Goal: Task Accomplishment & Management: Manage account settings

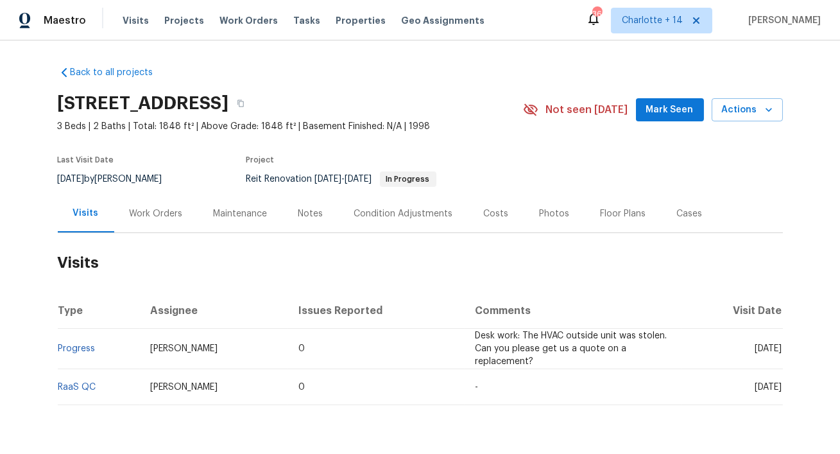
click at [146, 214] on div "Work Orders" at bounding box center [156, 213] width 53 height 13
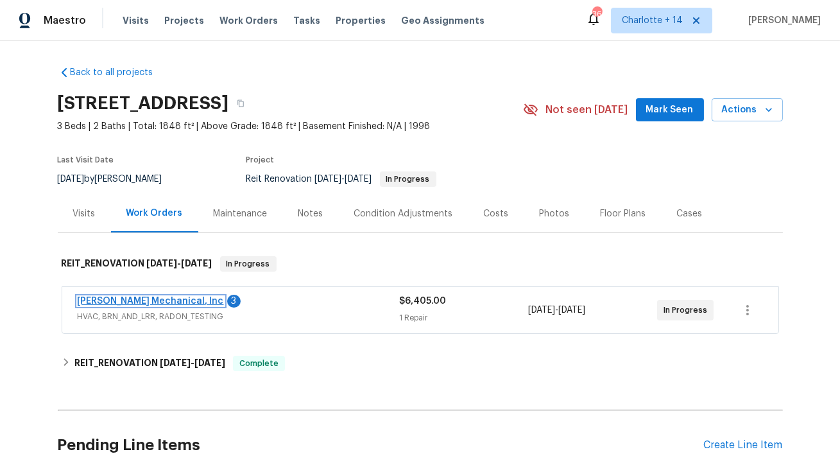
click at [130, 298] on link "JH Martin Mechanical, Inc" at bounding box center [151, 300] width 146 height 9
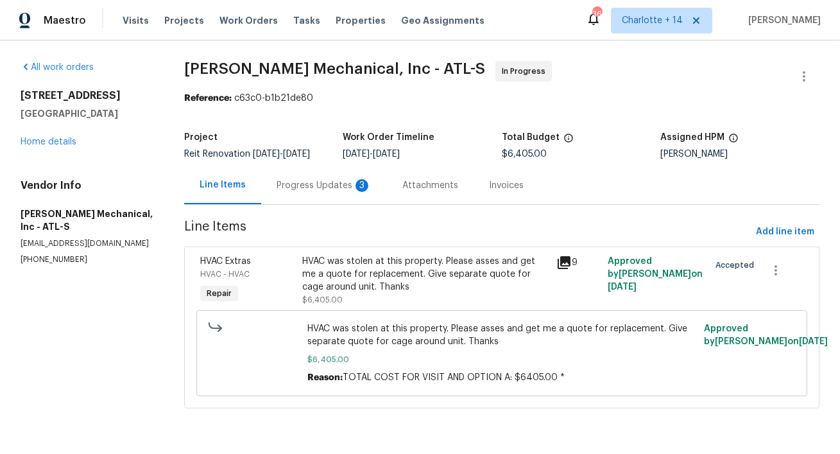
click at [292, 192] on div "Progress Updates 3" at bounding box center [324, 185] width 95 height 13
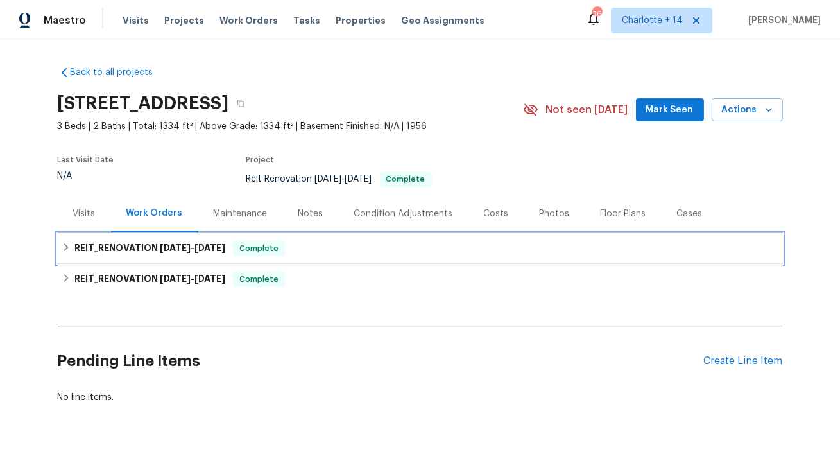
click at [203, 251] on span "8/29/25" at bounding box center [209, 247] width 31 height 9
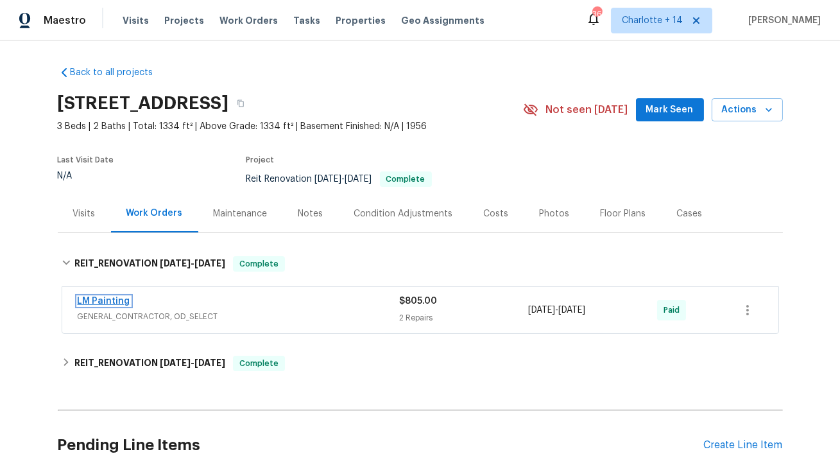
click at [119, 300] on link "LM Painting" at bounding box center [104, 300] width 53 height 9
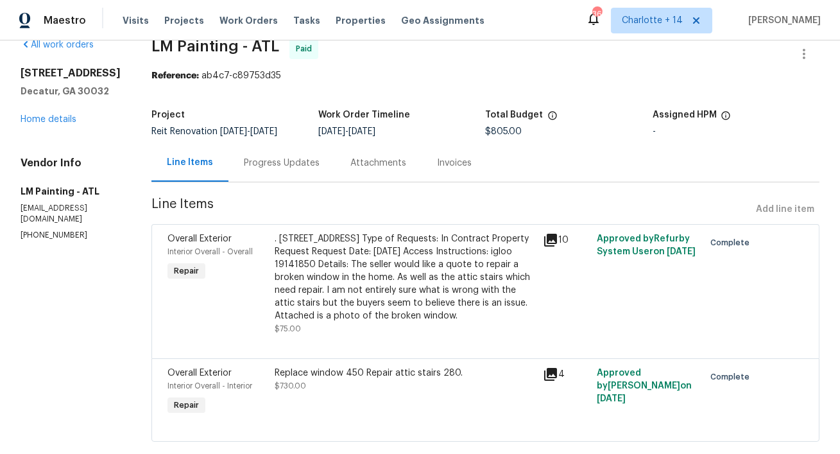
scroll to position [24, 0]
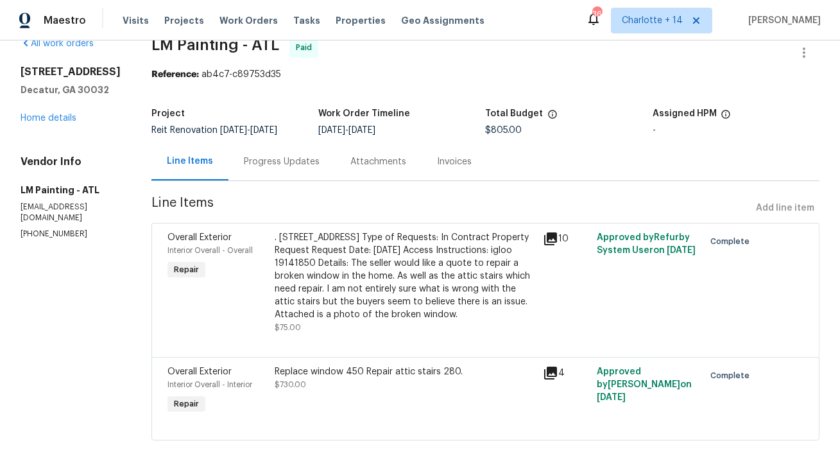
click at [557, 245] on icon at bounding box center [550, 238] width 13 height 13
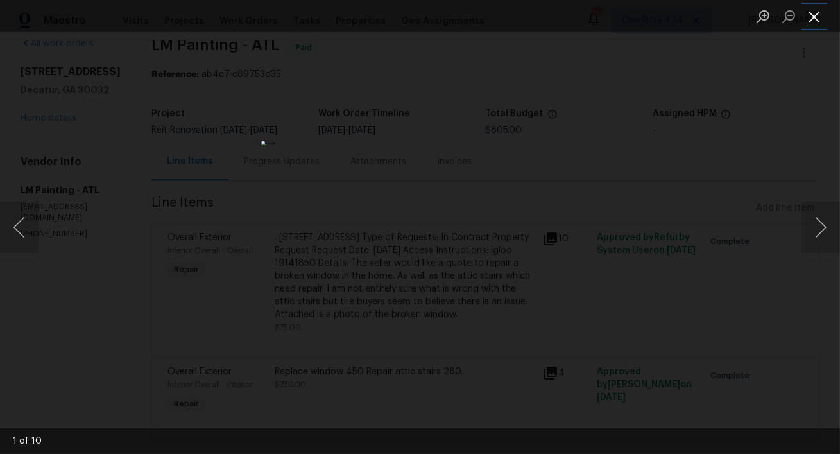
click at [819, 13] on button "Close lightbox" at bounding box center [815, 16] width 26 height 22
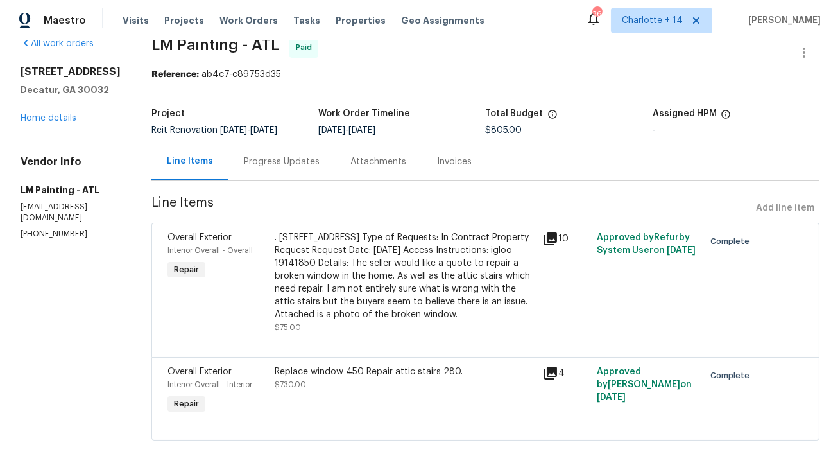
scroll to position [69, 0]
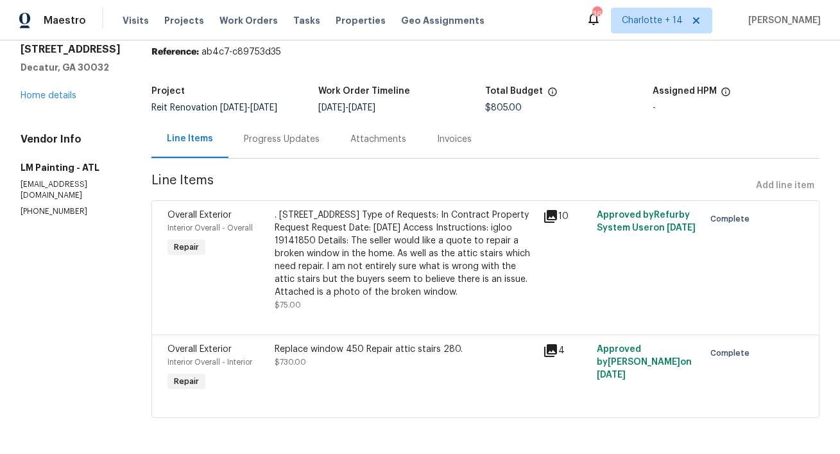
click at [557, 210] on icon at bounding box center [550, 216] width 13 height 13
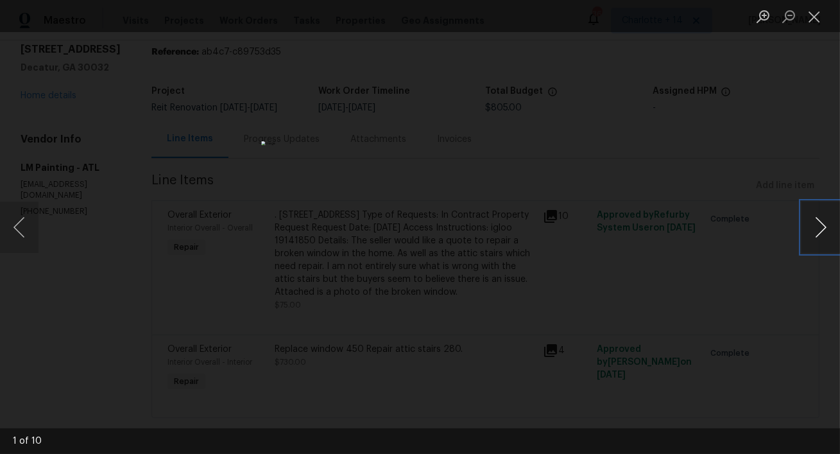
click at [819, 232] on button "Next image" at bounding box center [821, 227] width 39 height 51
click at [820, 234] on button "Next image" at bounding box center [821, 227] width 39 height 51
click at [827, 223] on button "Next image" at bounding box center [821, 227] width 39 height 51
click at [28, 229] on button "Previous image" at bounding box center [19, 227] width 39 height 51
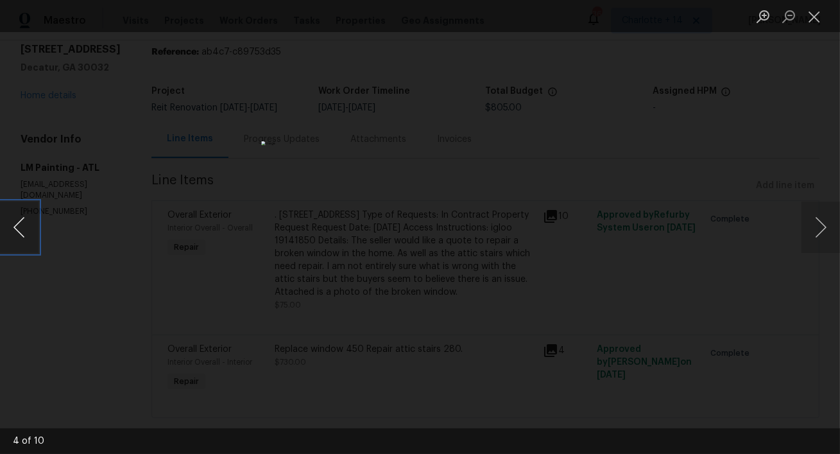
click at [28, 229] on button "Previous image" at bounding box center [19, 227] width 39 height 51
click at [820, 228] on button "Next image" at bounding box center [821, 227] width 39 height 51
click at [819, 228] on button "Next image" at bounding box center [821, 227] width 39 height 51
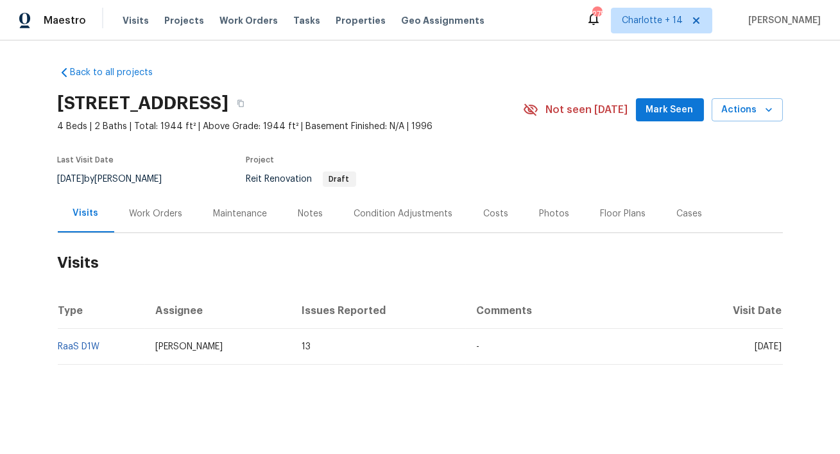
click at [170, 212] on div "Work Orders" at bounding box center [156, 213] width 53 height 13
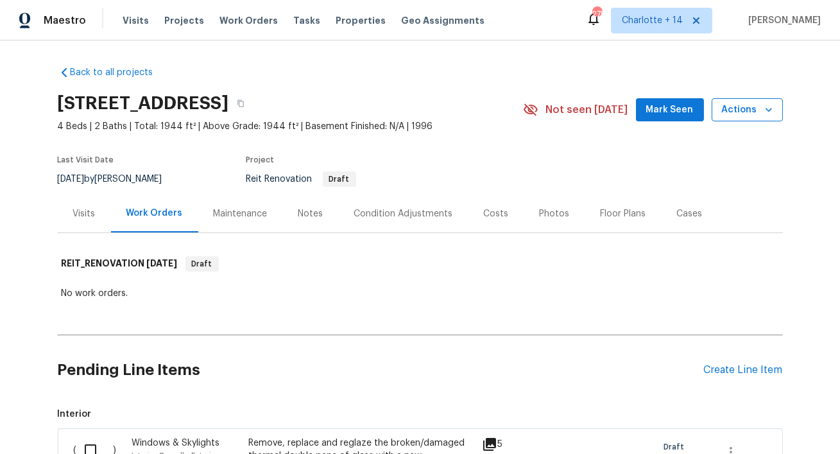
click at [737, 106] on span "Actions" at bounding box center [747, 110] width 51 height 16
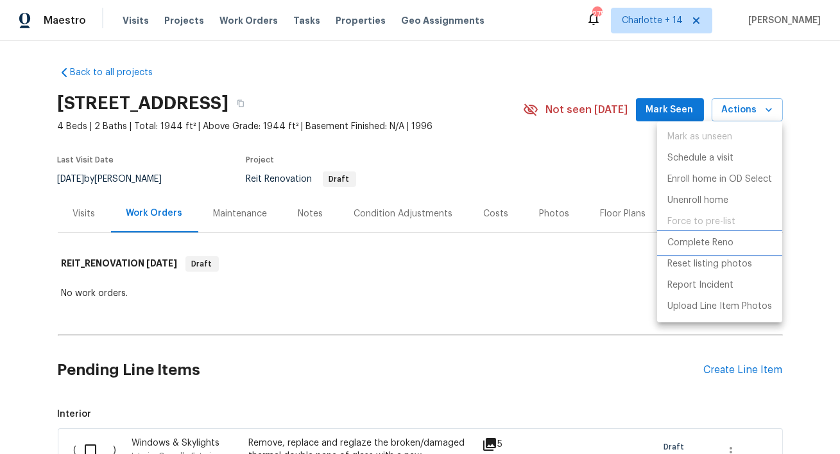
click at [700, 243] on p "Complete Reno" at bounding box center [700, 242] width 66 height 13
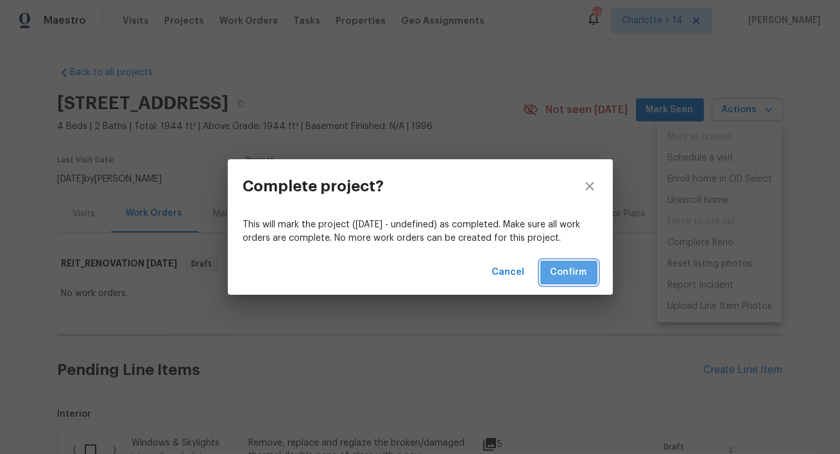
click at [568, 277] on span "Confirm" at bounding box center [569, 272] width 37 height 16
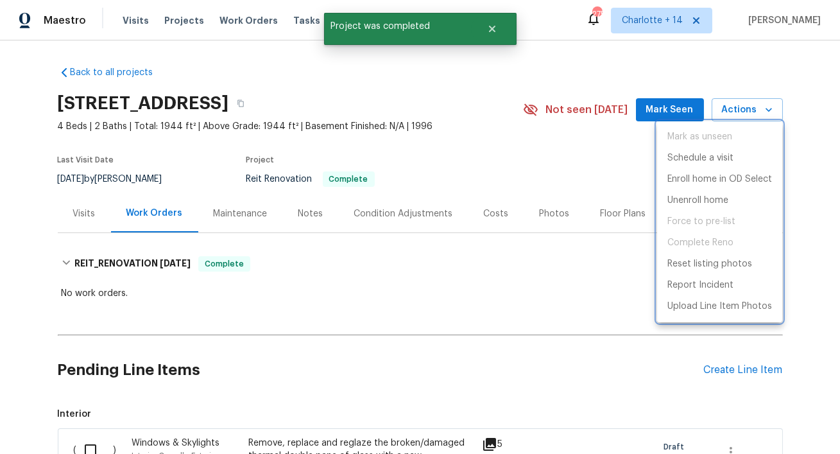
click at [385, 101] on div at bounding box center [420, 227] width 840 height 454
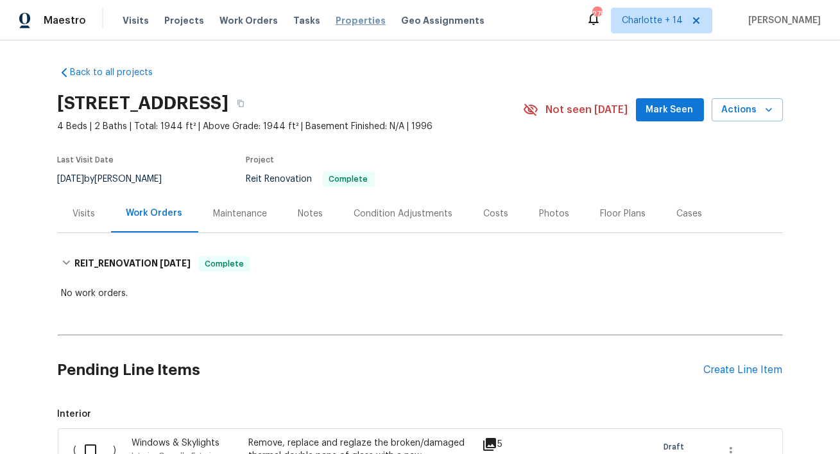
click at [348, 21] on span "Properties" at bounding box center [361, 20] width 50 height 13
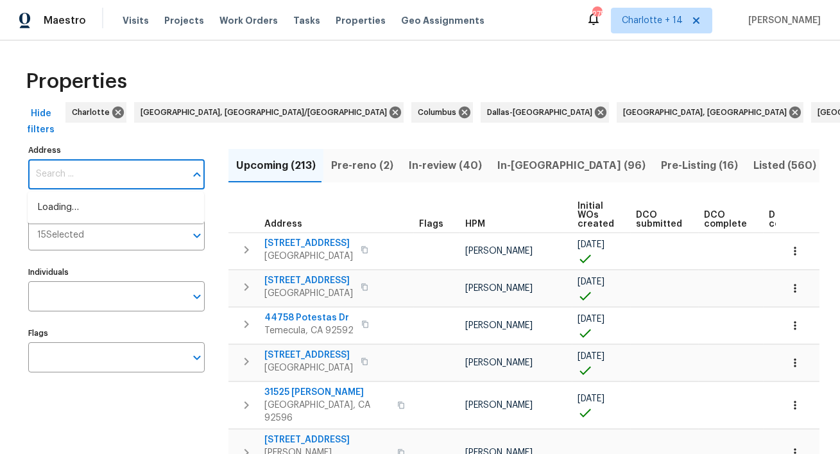
click at [128, 176] on input "Address" at bounding box center [106, 174] width 157 height 30
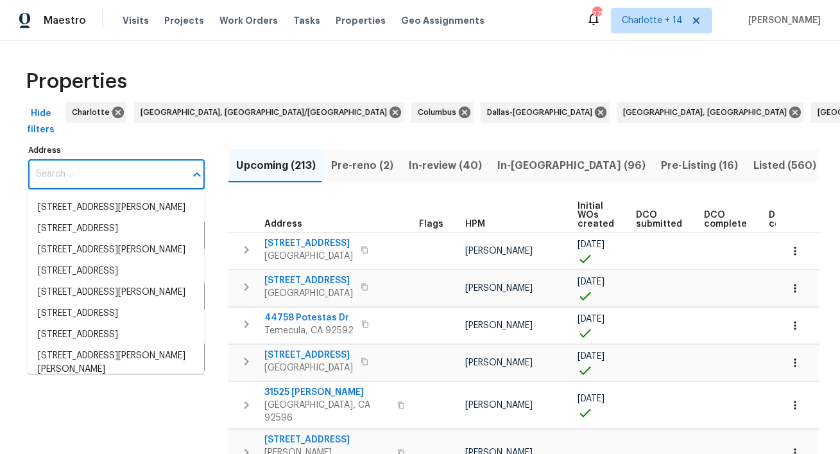
paste input "19535 Lighthouse Scene Ln"
type input "19535 Lighthouse Scene Ln"
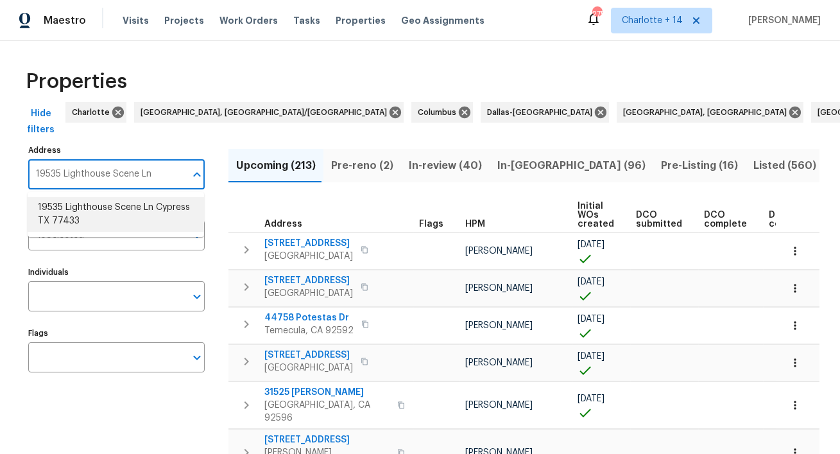
click at [116, 210] on li "19535 Lighthouse Scene Ln Cypress TX 77433" at bounding box center [116, 214] width 176 height 35
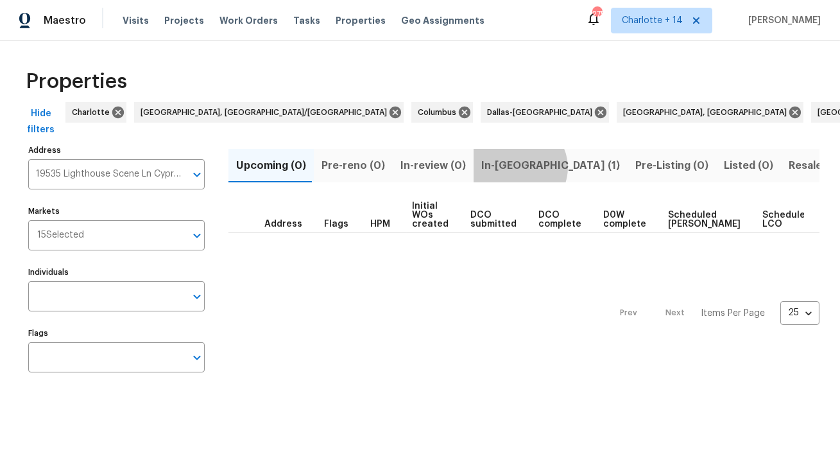
click at [511, 167] on span "In-reno (1)" at bounding box center [550, 166] width 139 height 18
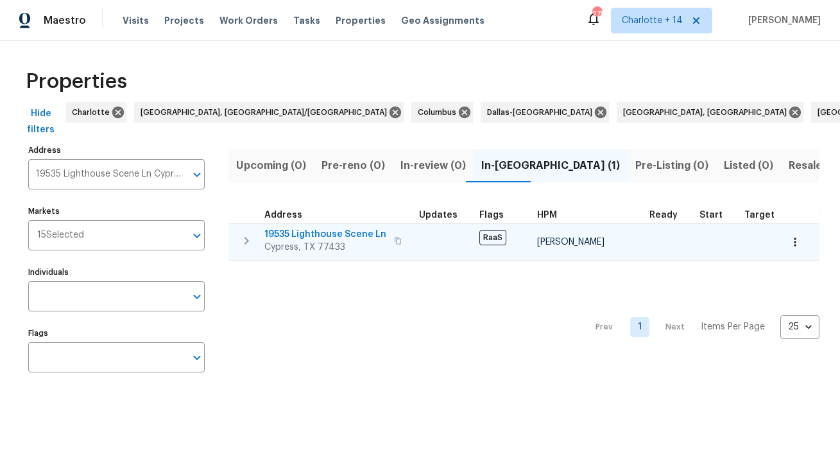
click at [328, 235] on span "19535 Lighthouse Scene Ln" at bounding box center [325, 234] width 122 height 13
click at [339, 236] on span "19535 Lighthouse Scene Ln" at bounding box center [325, 234] width 122 height 13
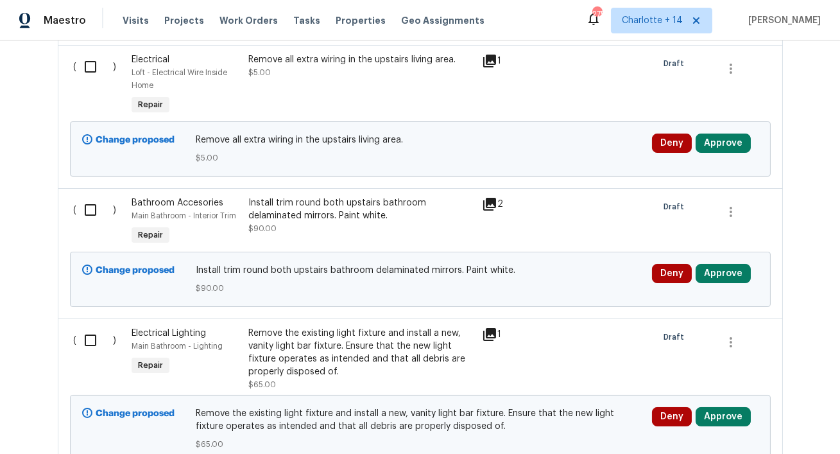
scroll to position [8050, 0]
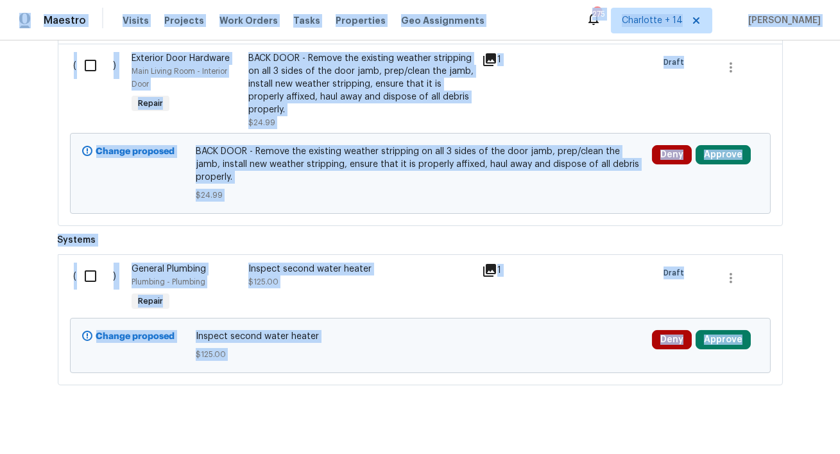
click at [96, 262] on input "checkbox" at bounding box center [95, 275] width 37 height 27
checkbox input "true"
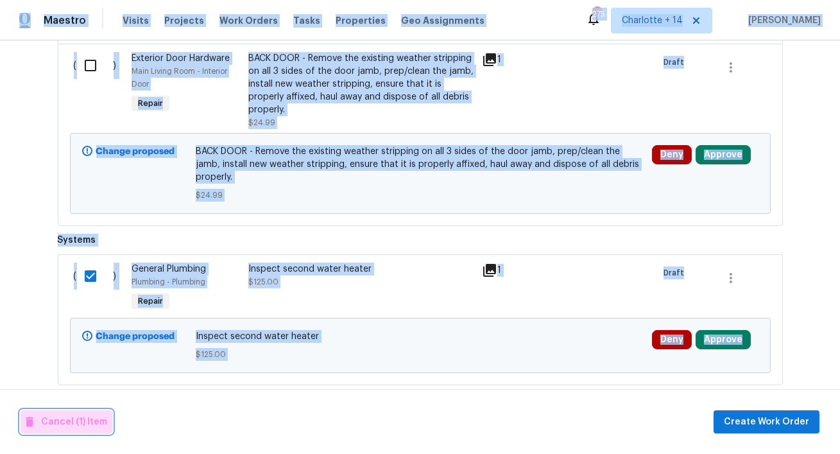
click at [82, 420] on span "Cancel (1) Item" at bounding box center [66, 422] width 81 height 16
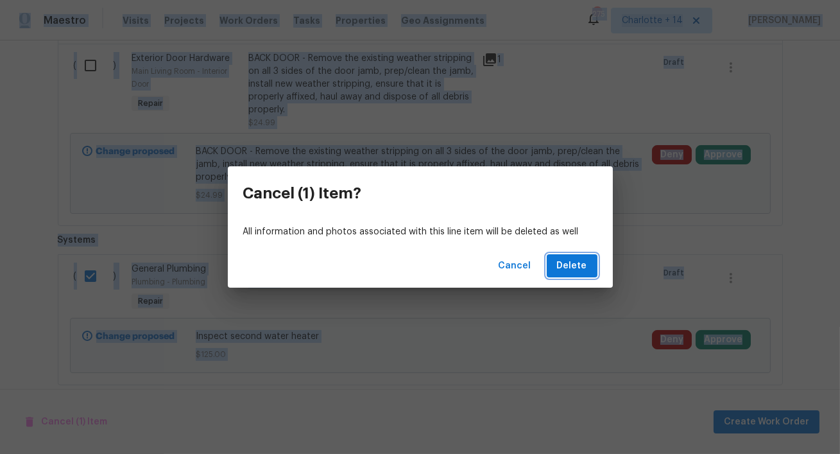
click at [569, 264] on span "Delete" at bounding box center [572, 266] width 30 height 16
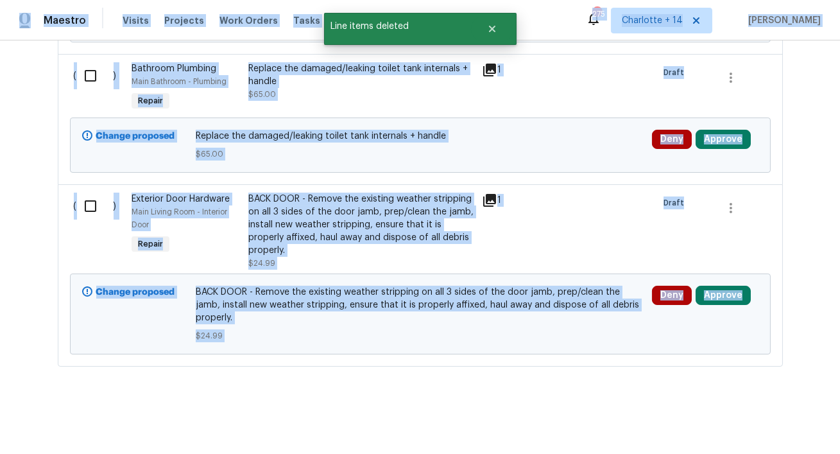
scroll to position [7891, 0]
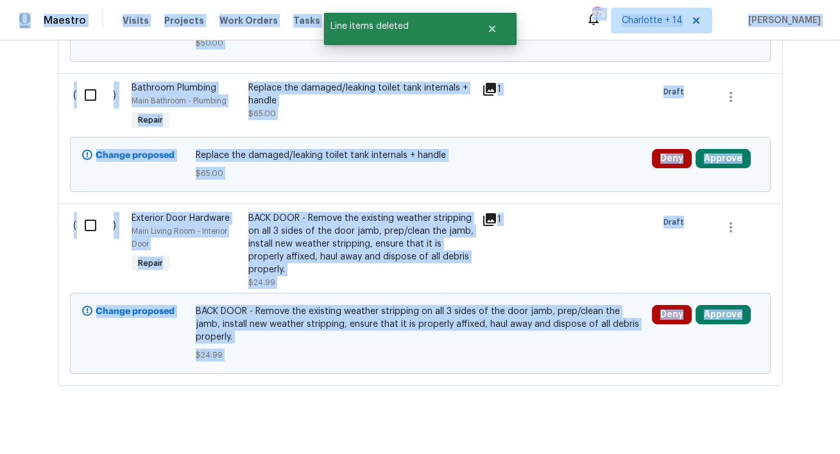
click at [791, 245] on div "Back to all projects 19535 Lighthouse Scene Ln, Cypress, TX 77433 4 Beds | 2 1/…" at bounding box center [420, 246] width 840 height 413
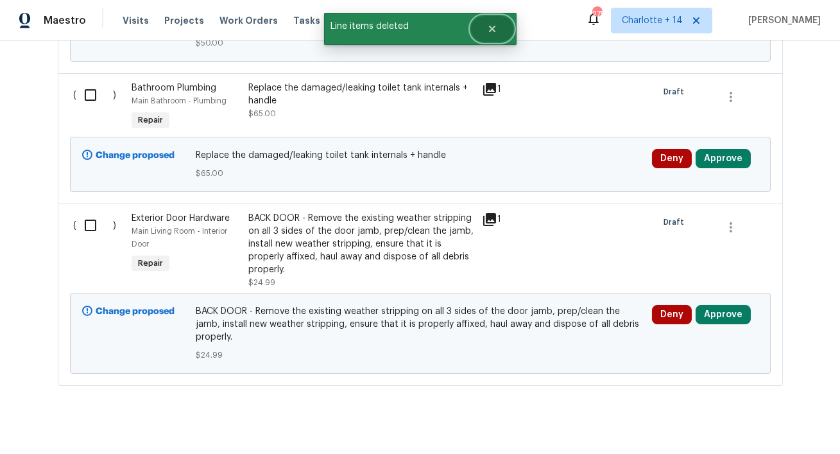
click at [493, 26] on icon "Close" at bounding box center [491, 29] width 6 height 6
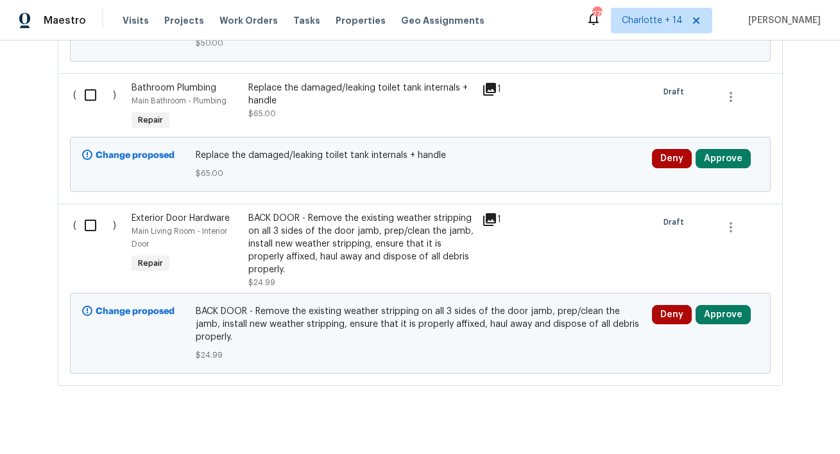
scroll to position [1848, 0]
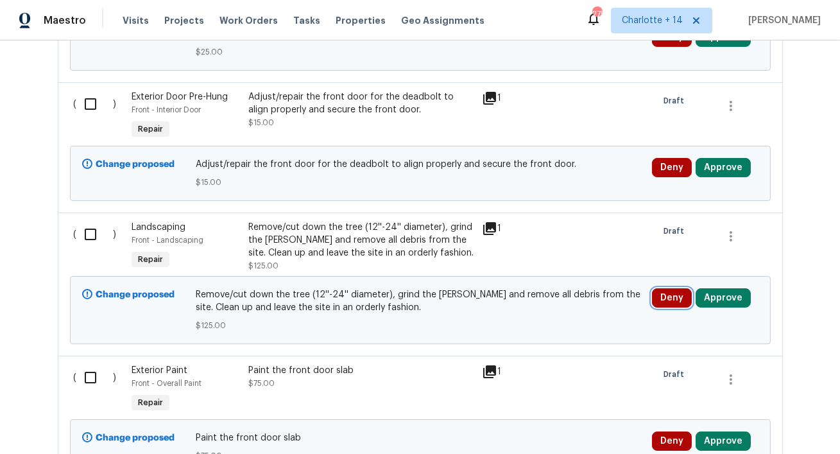
click at [668, 307] on button "Deny" at bounding box center [672, 297] width 40 height 19
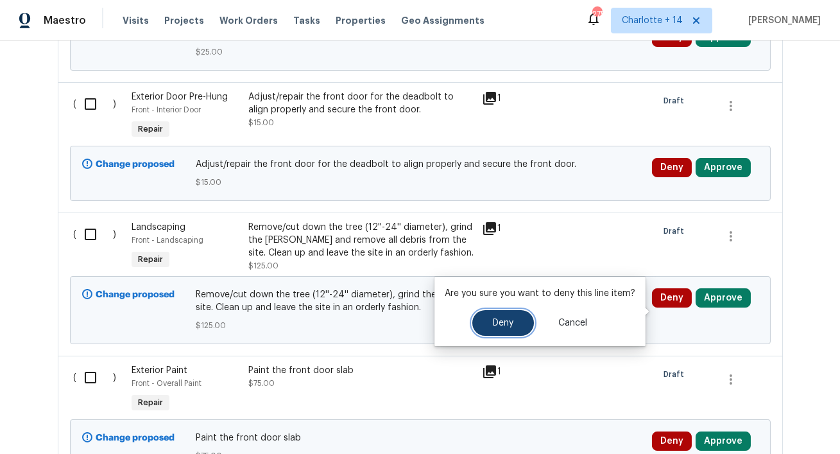
click at [509, 318] on span "Deny" at bounding box center [503, 323] width 21 height 10
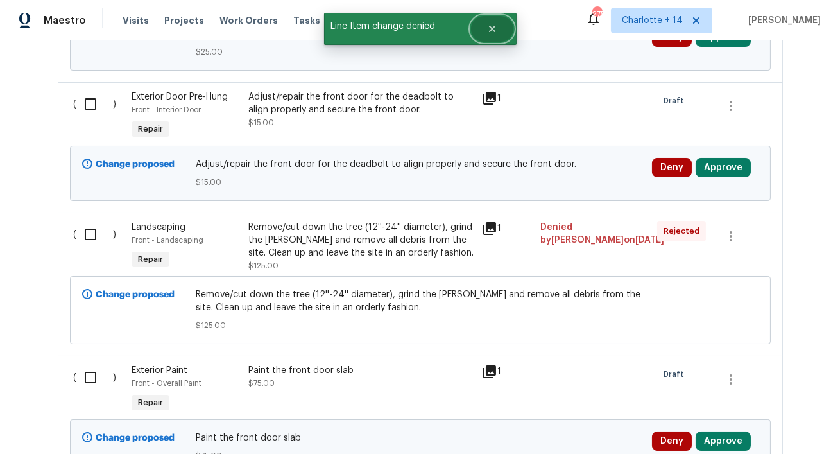
click at [490, 33] on icon "Close" at bounding box center [492, 29] width 10 height 10
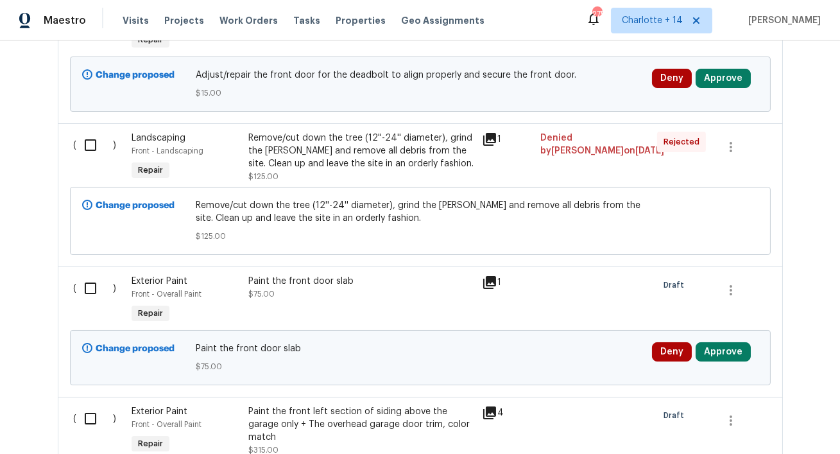
scroll to position [7452, 0]
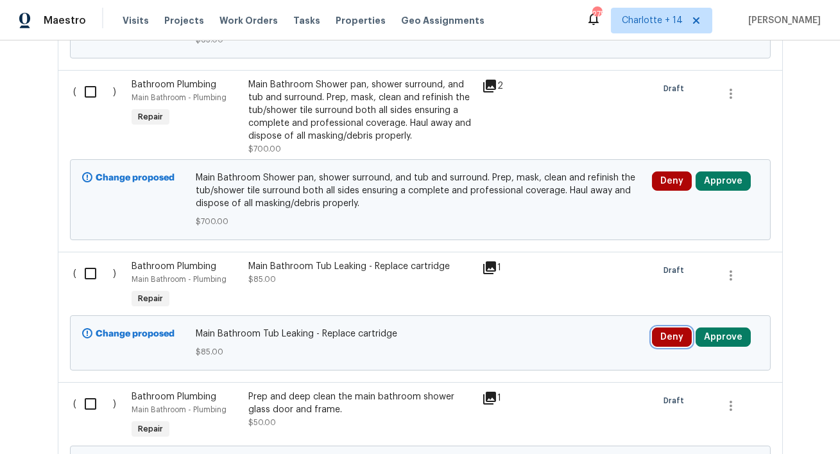
click at [671, 327] on button "Deny" at bounding box center [672, 336] width 40 height 19
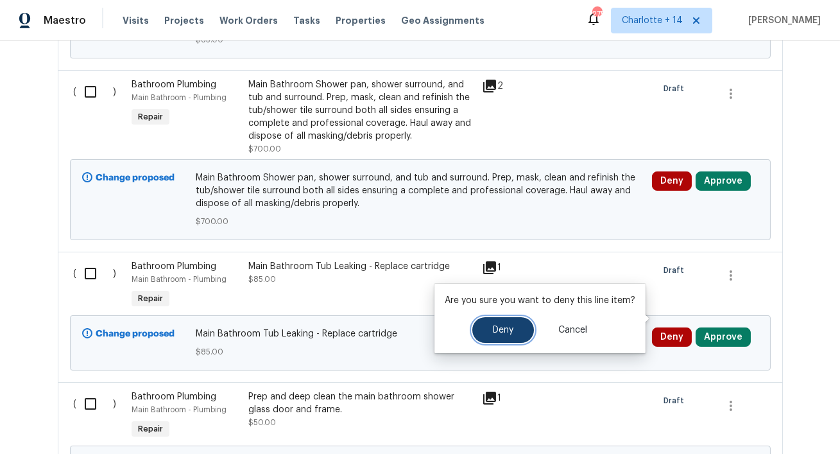
click at [510, 330] on span "Deny" at bounding box center [503, 330] width 21 height 10
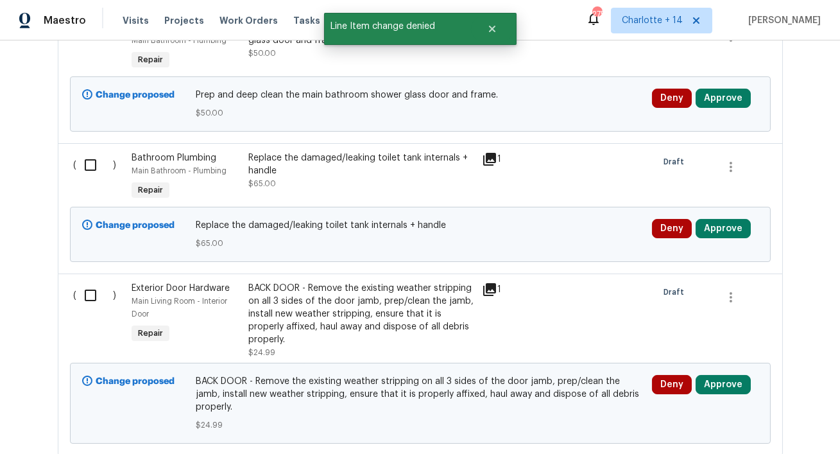
scroll to position [7891, 0]
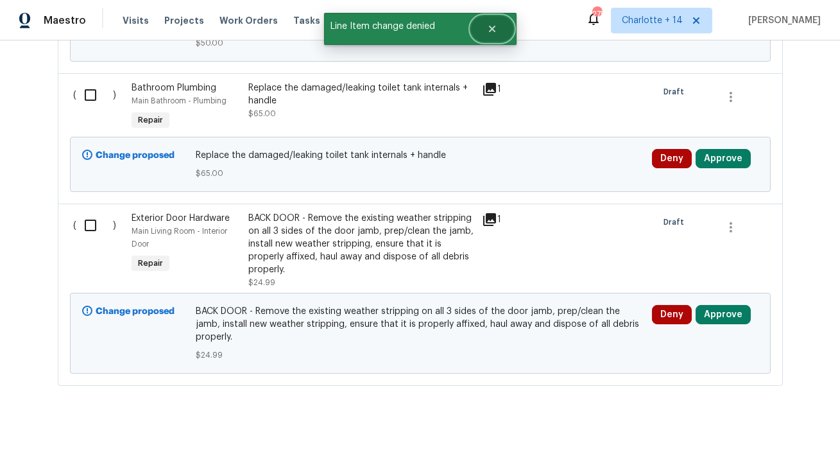
click at [491, 35] on button "Close" at bounding box center [492, 29] width 42 height 26
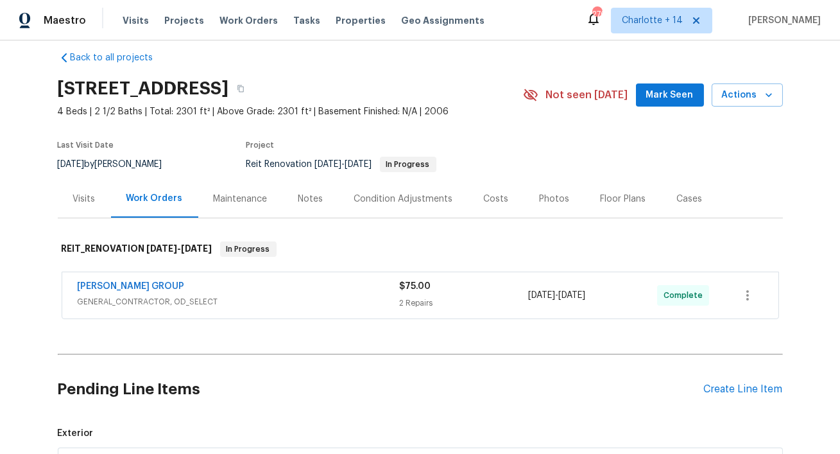
scroll to position [13, 0]
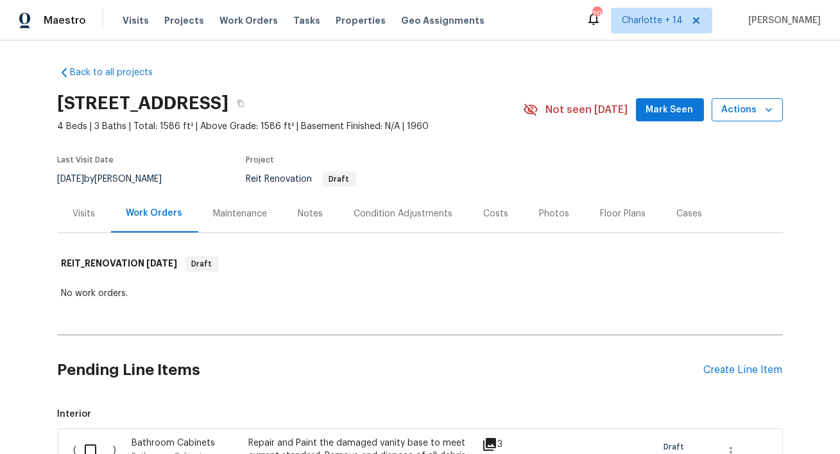
click at [752, 111] on span "Actions" at bounding box center [747, 110] width 51 height 16
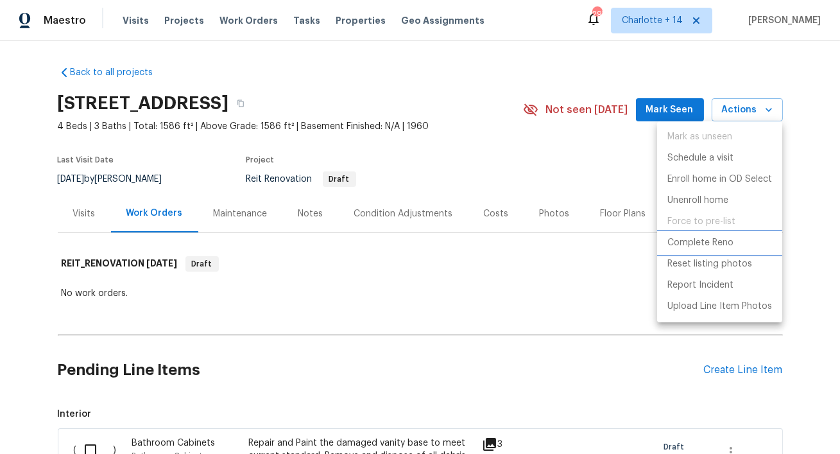
click at [708, 241] on p "Complete Reno" at bounding box center [700, 242] width 66 height 13
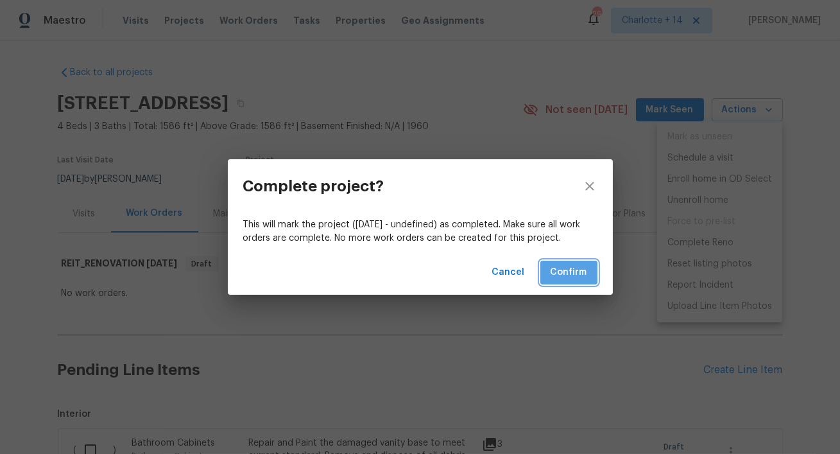
click at [565, 268] on span "Confirm" at bounding box center [569, 272] width 37 height 16
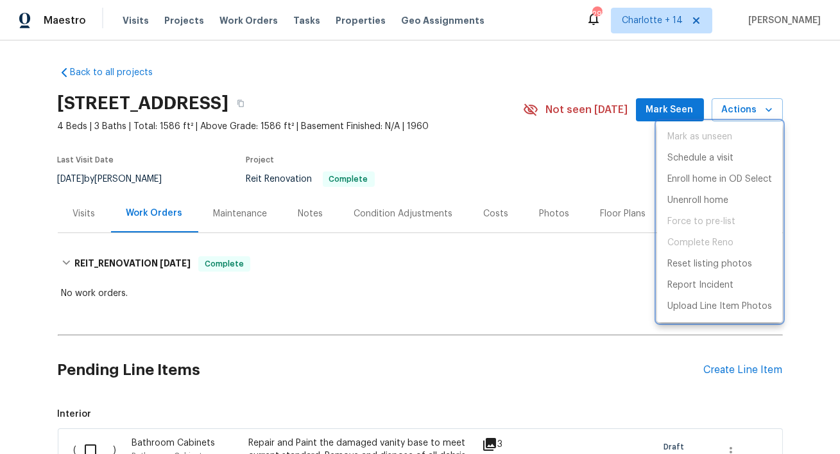
click at [356, 103] on div at bounding box center [420, 227] width 840 height 454
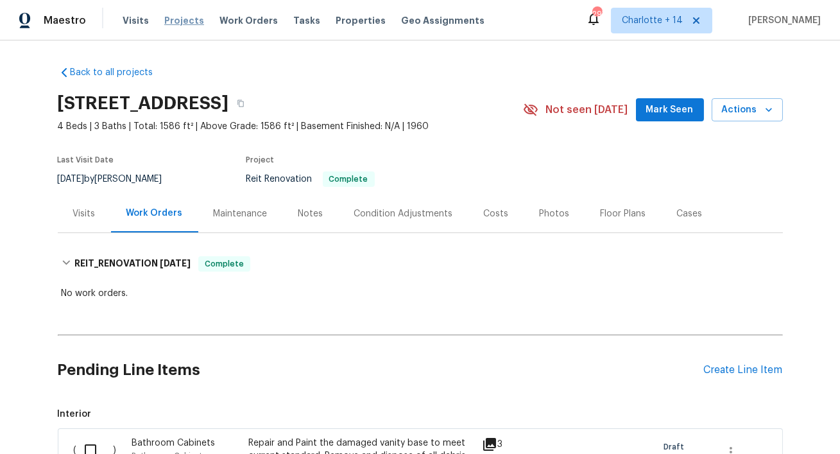
click at [173, 17] on span "Projects" at bounding box center [184, 20] width 40 height 13
